Goal: Information Seeking & Learning: Find specific fact

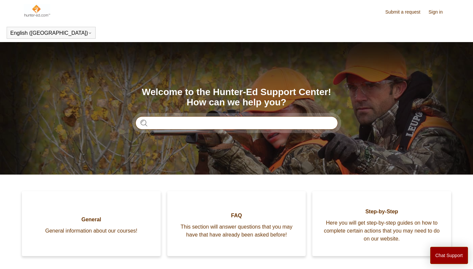
click at [216, 126] on input "Search" at bounding box center [236, 122] width 202 height 13
type input "**********"
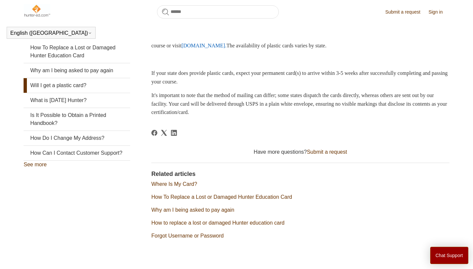
scroll to position [164, 0]
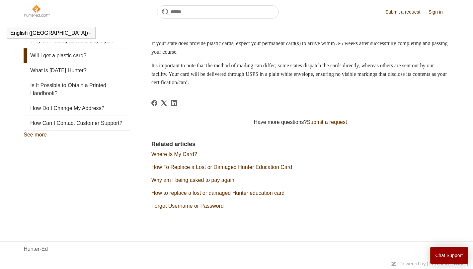
click at [187, 155] on link "Where Is My Card?" at bounding box center [174, 155] width 46 height 6
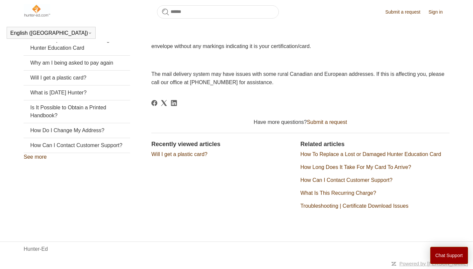
scroll to position [141, 0]
click at [71, 79] on link "Will I get a plastic card?" at bounding box center [77, 78] width 106 height 15
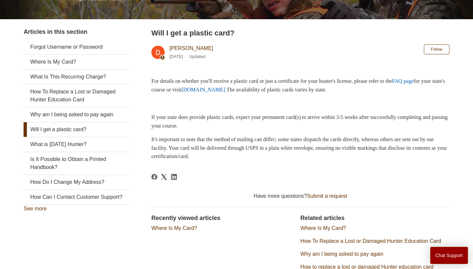
scroll to position [108, 0]
click at [227, 90] on link "www.ilostmycard.com." at bounding box center [203, 90] width 45 height 6
